Goal: Register for event/course

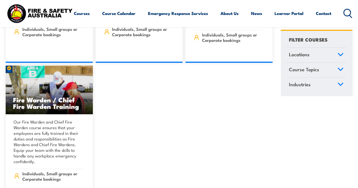
scroll to position [6533, 0]
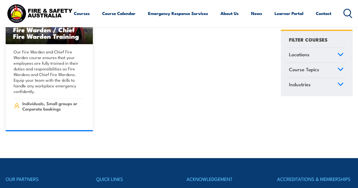
click at [294, 58] on link "Locations" at bounding box center [316, 55] width 60 height 15
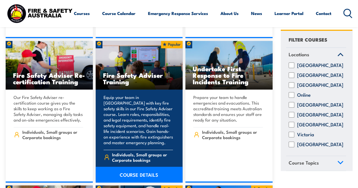
scroll to position [6165, 0]
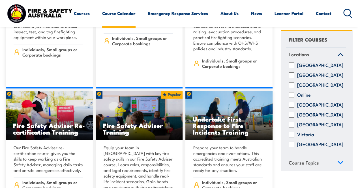
click at [102, 20] on link "Course Calendar" at bounding box center [118, 14] width 33 height 14
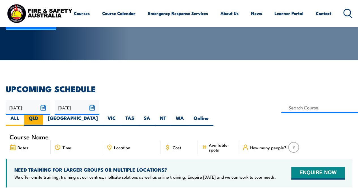
click at [43, 115] on label "QLD" at bounding box center [33, 120] width 19 height 11
click at [42, 115] on input "QLD" at bounding box center [40, 117] width 4 height 4
radio input "true"
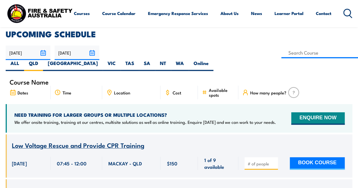
scroll to position [141, 0]
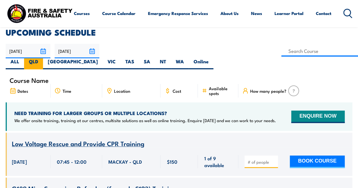
click at [43, 58] on label "QLD" at bounding box center [33, 63] width 19 height 11
click at [42, 58] on input "QLD" at bounding box center [40, 60] width 4 height 4
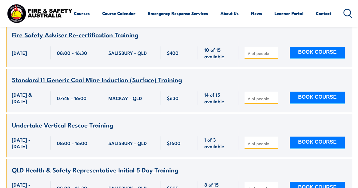
scroll to position [1244, 0]
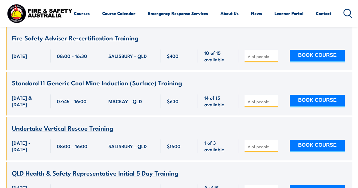
click at [69, 124] on span "Undertake Vertical Rescue Training" at bounding box center [62, 128] width 101 height 10
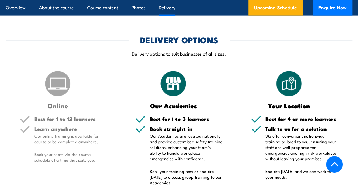
scroll to position [551, 0]
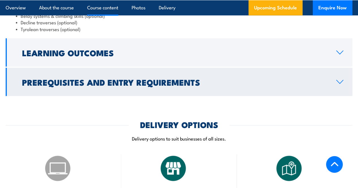
click at [117, 59] on link "Learning Outcomes" at bounding box center [179, 52] width 346 height 28
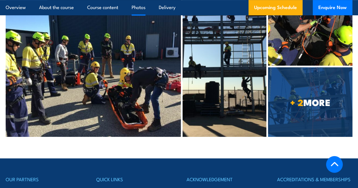
scroll to position [1312, 0]
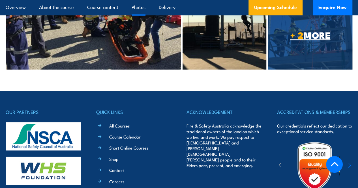
click at [321, 39] on span "+ 2 MORE" at bounding box center [310, 35] width 84 height 8
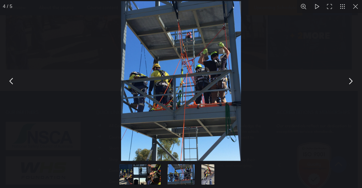
click at [351, 83] on button "You can close this modal content with the ESC key" at bounding box center [350, 81] width 14 height 14
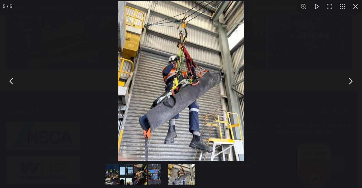
click at [351, 83] on button "You can close this modal content with the ESC key" at bounding box center [350, 81] width 14 height 14
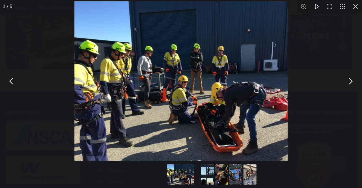
click at [351, 83] on button "You can close this modal content with the ESC key" at bounding box center [350, 81] width 14 height 14
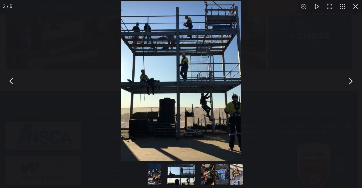
click at [351, 83] on button "You can close this modal content with the ESC key" at bounding box center [350, 81] width 14 height 14
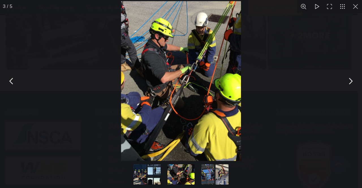
click at [354, 12] on button "You can close this modal content with the ESC key" at bounding box center [355, 6] width 13 height 13
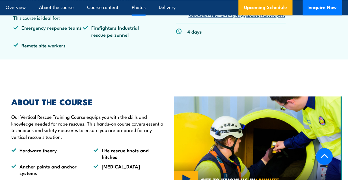
scroll to position [237, 0]
